Goal: Transaction & Acquisition: Book appointment/travel/reservation

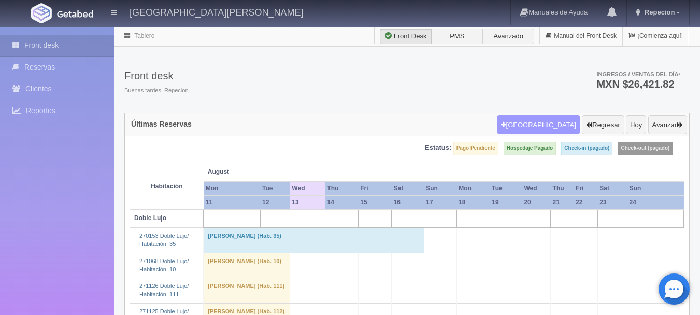
click at [548, 120] on button "[GEOGRAPHIC_DATA]" at bounding box center [538, 125] width 83 height 20
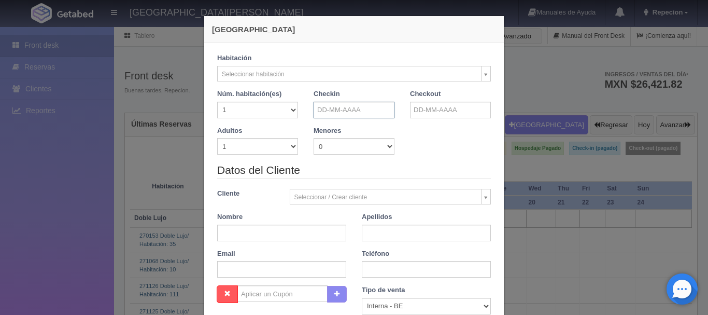
click at [352, 113] on input "text" at bounding box center [354, 110] width 81 height 17
click at [352, 112] on input "text" at bounding box center [354, 110] width 81 height 17
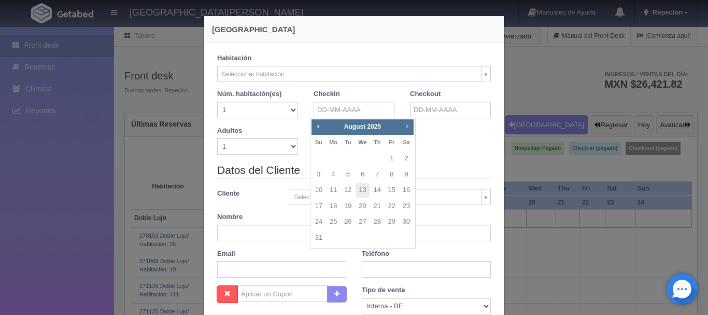
click at [403, 121] on link "Next" at bounding box center [407, 125] width 11 height 11
checkbox input "false"
click at [348, 192] on link "11" at bounding box center [347, 190] width 13 height 15
type input "[DATE]"
checkbox input "false"
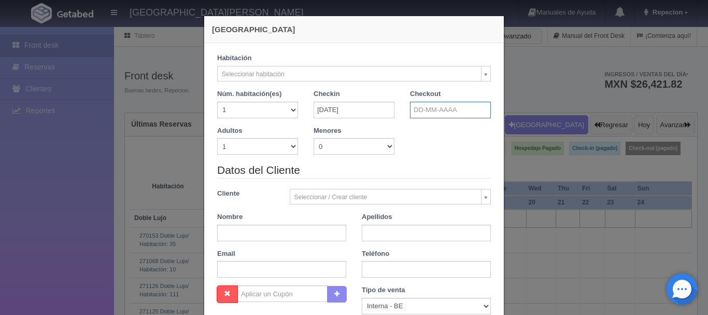
click at [440, 109] on input "text" at bounding box center [450, 110] width 81 height 17
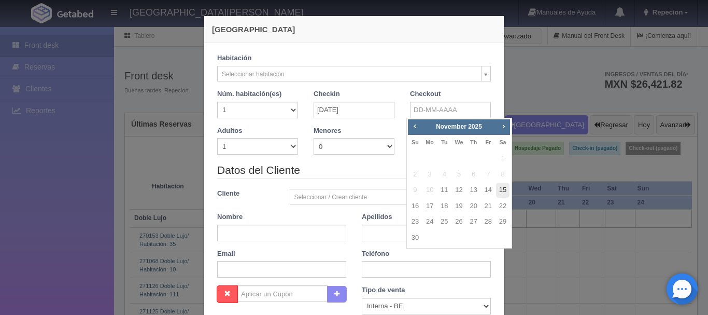
click at [504, 192] on link "15" at bounding box center [502, 190] width 13 height 15
type input "[DATE]"
click at [504, 192] on link "15" at bounding box center [502, 190] width 13 height 15
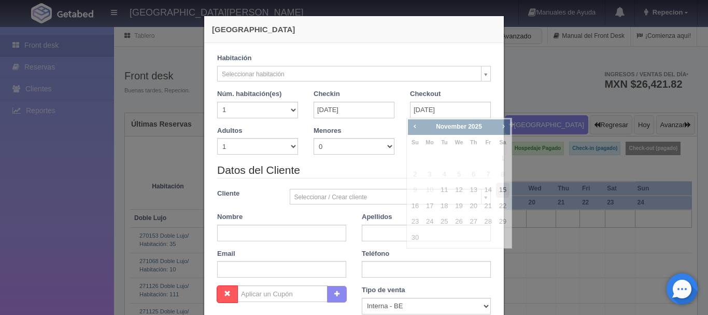
checkbox input "false"
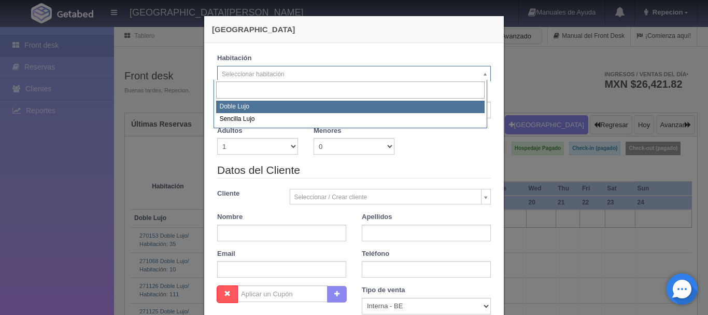
select select "577"
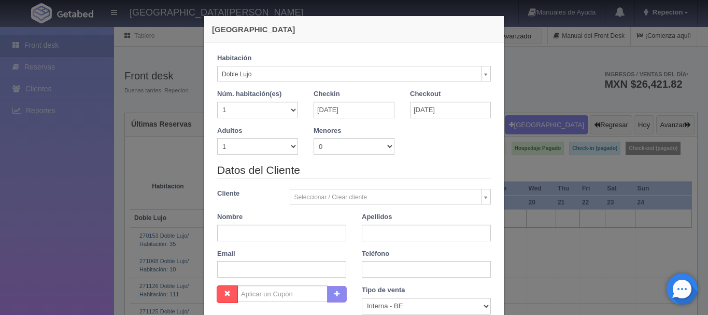
click at [301, 109] on div "Núm. habitación(es) 1 2 3 4 5 6 7 8 9 10 11 12 13 14 15 16 17 18 19 20" at bounding box center [257, 107] width 96 height 37
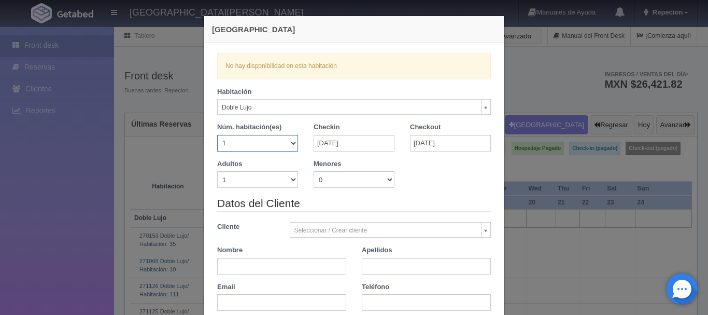
click at [287, 143] on select "1 2 3 4 5 6 7 8 9 10 11 12 13 14 15 16 17 18 19 20" at bounding box center [257, 143] width 81 height 17
click at [217, 135] on select "1 2 3 4 5 6 7 8 9 10 11 12 13 14 15 16 17 18 19 20" at bounding box center [257, 143] width 81 height 17
click at [48, 197] on div "[GEOGRAPHIC_DATA] Verficando disponibilidad No hay disponibilidad en esta habit…" at bounding box center [354, 157] width 708 height 315
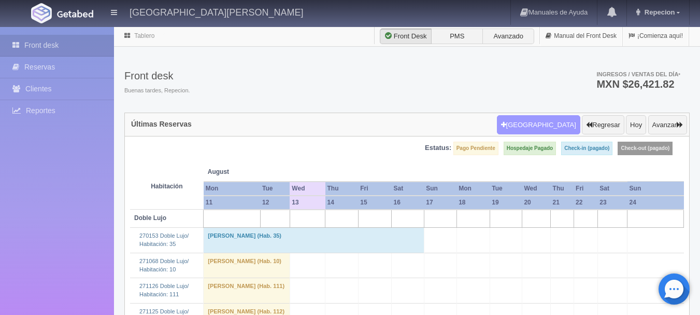
click at [542, 120] on button "[GEOGRAPHIC_DATA]" at bounding box center [538, 125] width 83 height 20
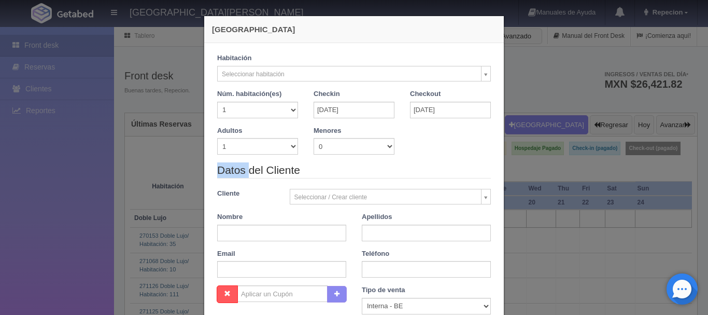
checkbox input "false"
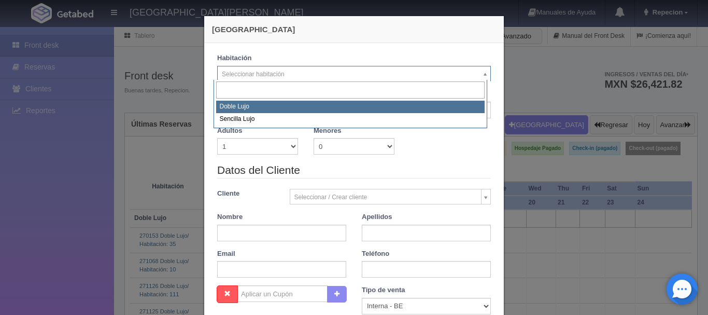
select select "577"
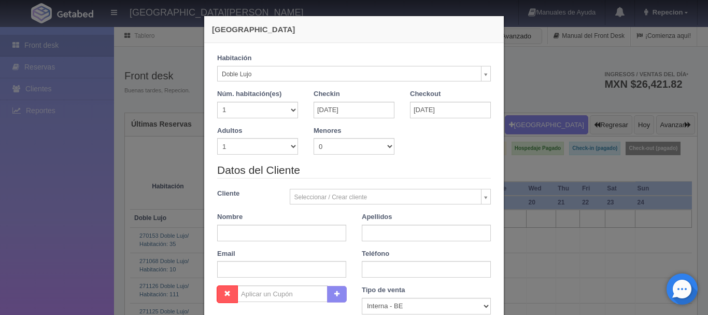
checkbox input "false"
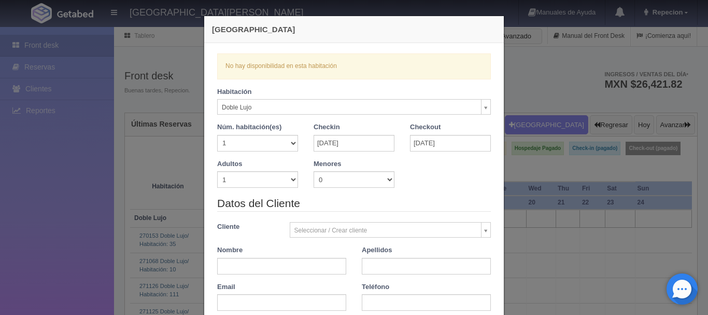
click at [80, 189] on div "[GEOGRAPHIC_DATA] Verficando disponibilidad No hay disponibilidad en esta habit…" at bounding box center [354, 157] width 708 height 315
